Goal: Check status: Check status

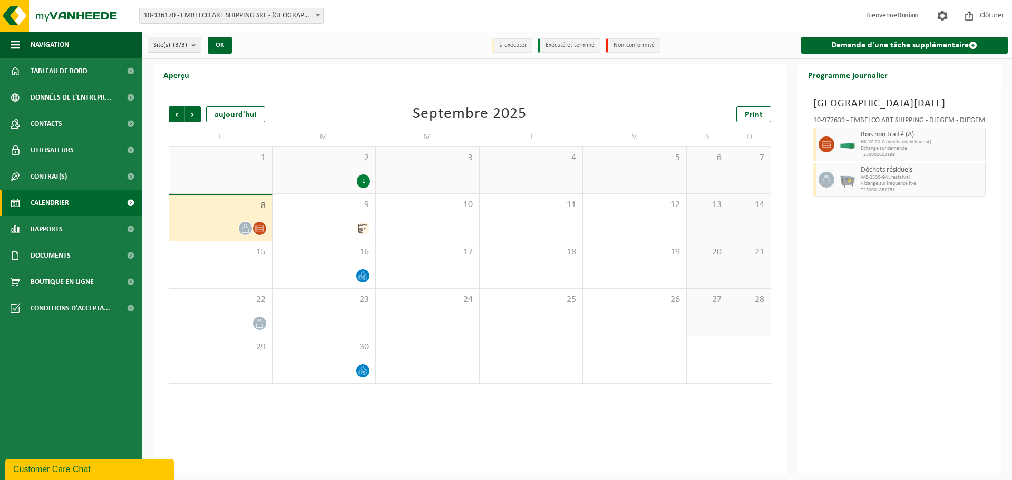
click at [63, 199] on span "Calendrier" at bounding box center [50, 203] width 38 height 26
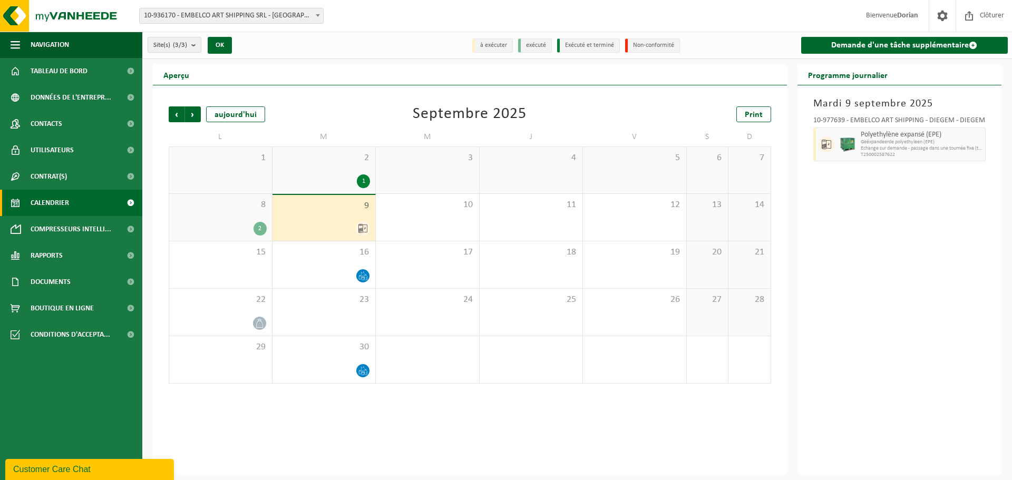
click at [223, 215] on div "8 2" at bounding box center [220, 217] width 103 height 47
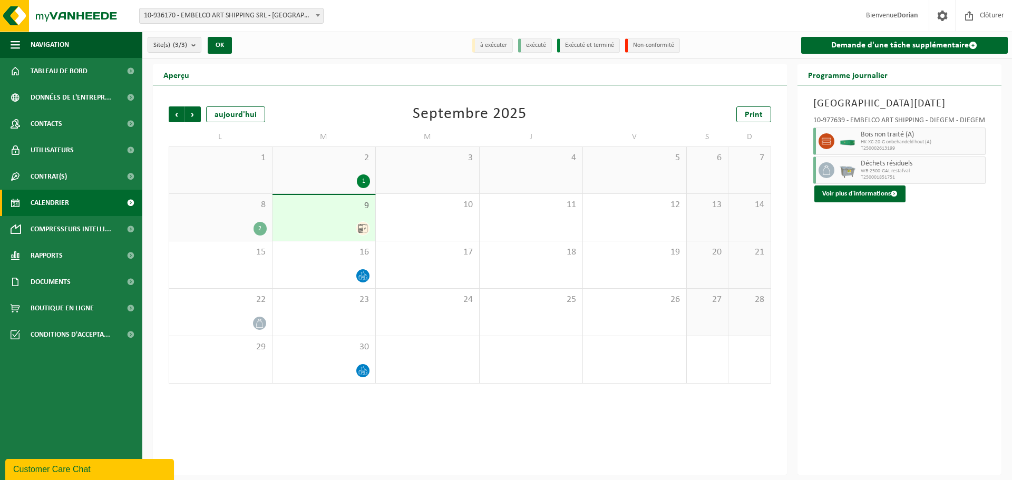
click at [442, 420] on div "Précédent Suivant aujourd'hui Septembre 2025 Print L M M J V S D 1 2 1 3 4 5 6 …" at bounding box center [470, 279] width 634 height 389
click at [353, 217] on div "9" at bounding box center [323, 218] width 103 height 46
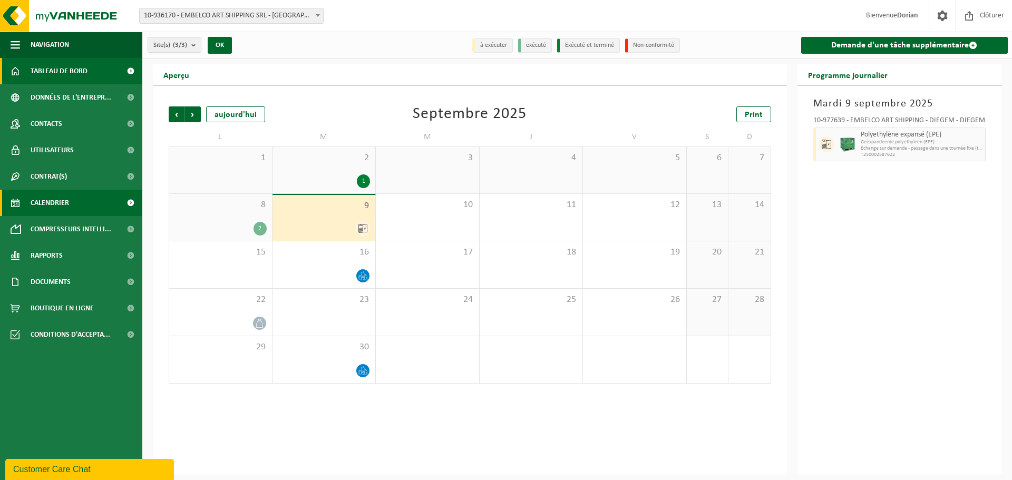
click at [51, 77] on span "Tableau de bord" at bounding box center [59, 71] width 57 height 26
